Goal: Download file/media

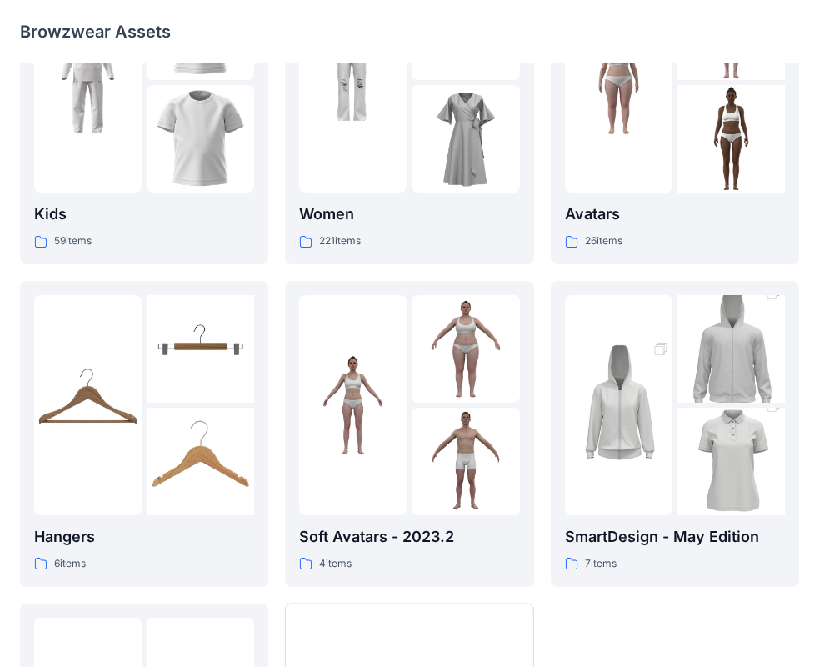
scroll to position [83, 0]
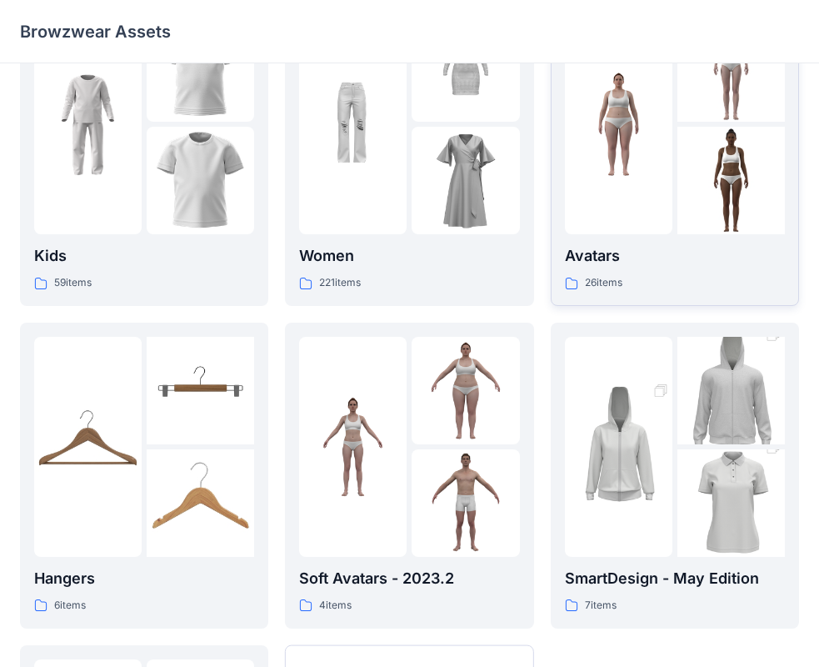
click at [629, 253] on p "Avatars" at bounding box center [675, 255] width 220 height 23
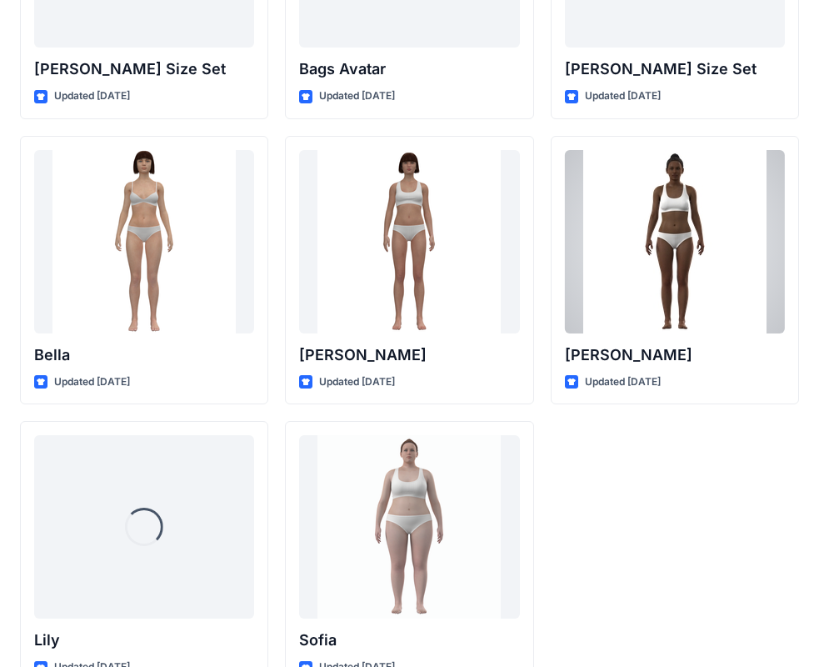
scroll to position [1990, 0]
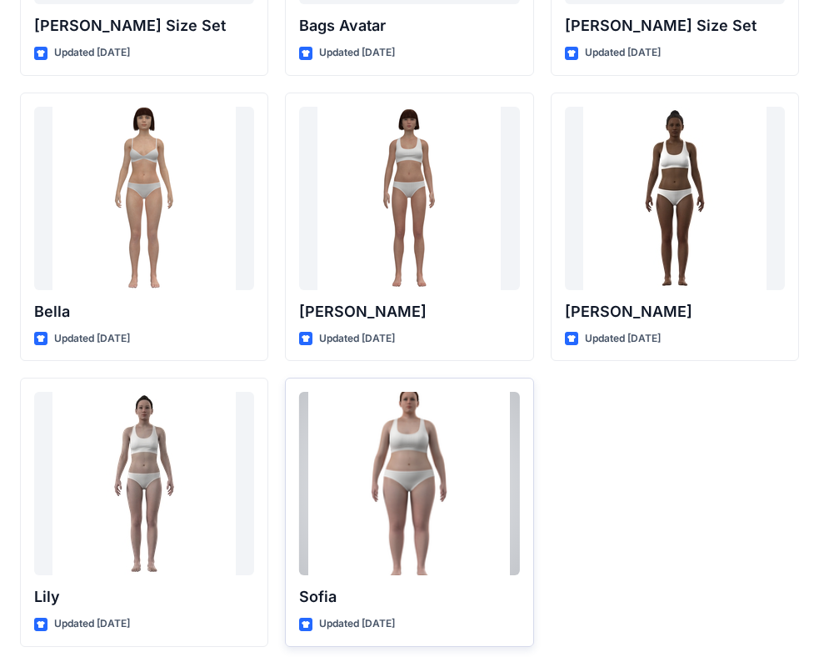
click at [417, 506] on div at bounding box center [409, 483] width 220 height 183
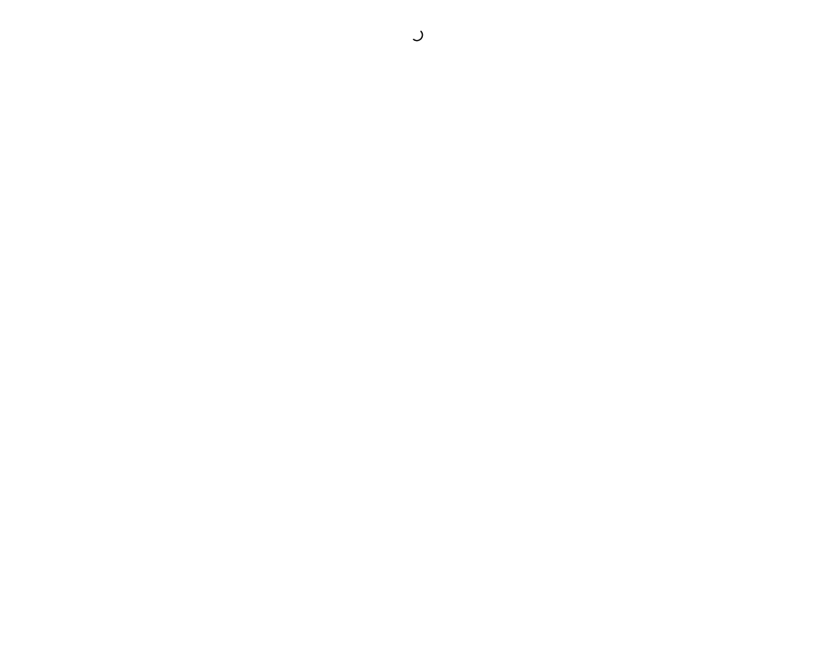
click at [417, 506] on div at bounding box center [417, 333] width 834 height 667
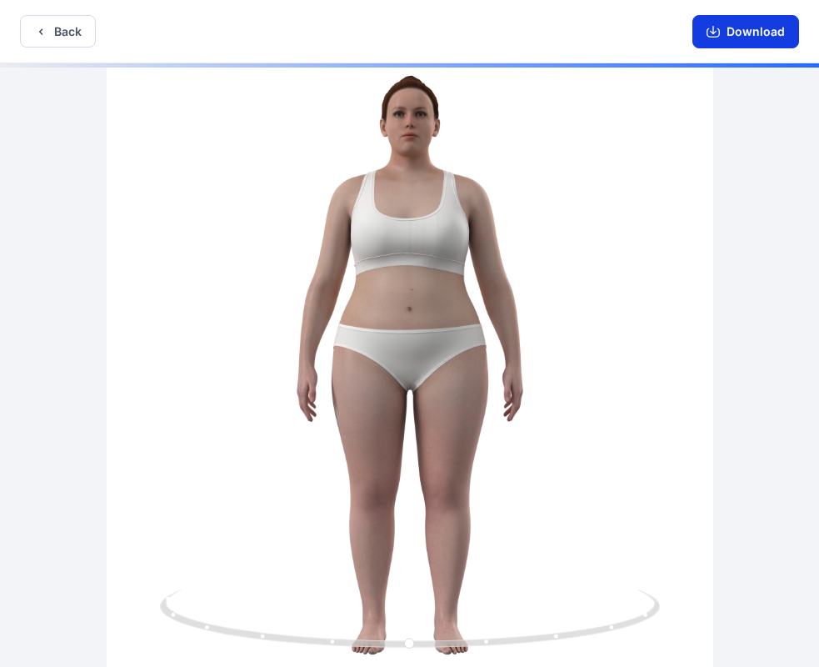
click at [744, 40] on button "Download" at bounding box center [746, 31] width 107 height 33
